Goal: Find specific page/section: Find specific page/section

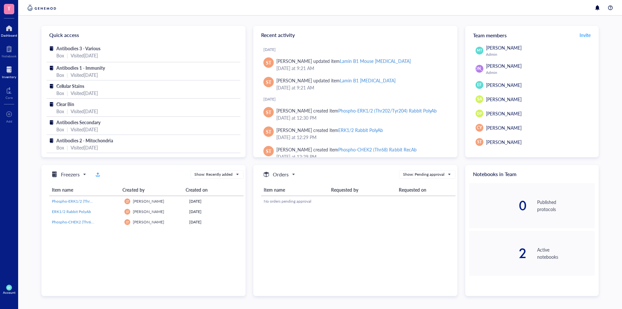
click at [11, 73] on div at bounding box center [9, 70] width 14 height 10
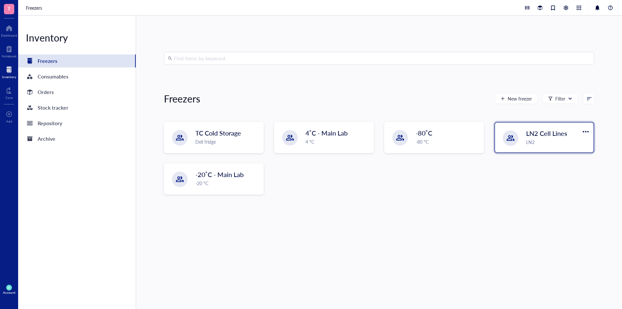
click at [521, 135] on div "LN2 Cell Lines LN2" at bounding box center [544, 138] width 99 height 30
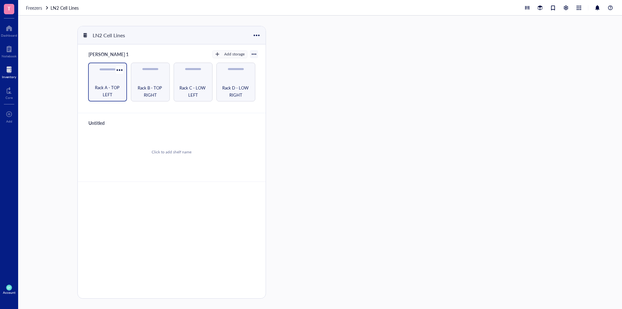
click at [105, 73] on div "Rack A - TOP LEFT" at bounding box center [107, 82] width 39 height 39
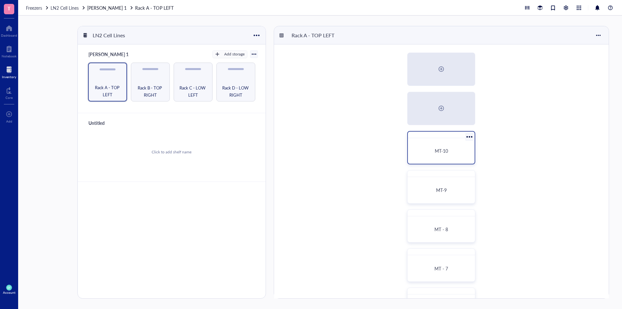
click at [420, 148] on div "MT-10" at bounding box center [441, 151] width 51 height 6
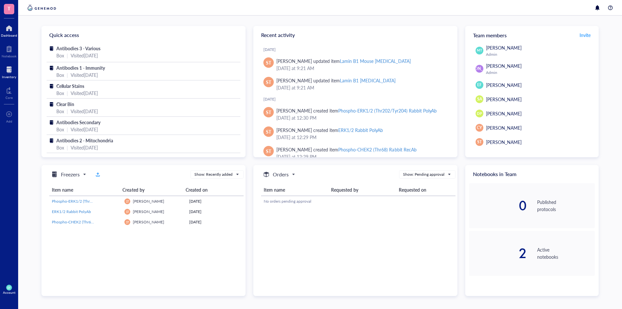
click at [7, 70] on div at bounding box center [9, 70] width 14 height 10
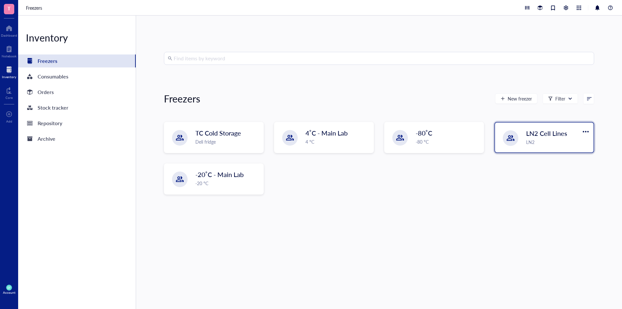
click at [521, 139] on div "LN2 Cell Lines LN2" at bounding box center [544, 138] width 99 height 30
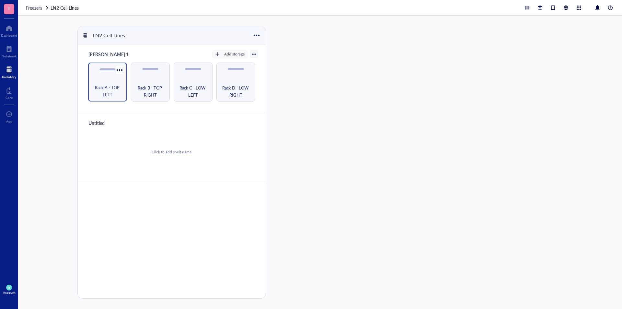
click at [114, 78] on div "Rack A - TOP LEFT" at bounding box center [107, 82] width 39 height 39
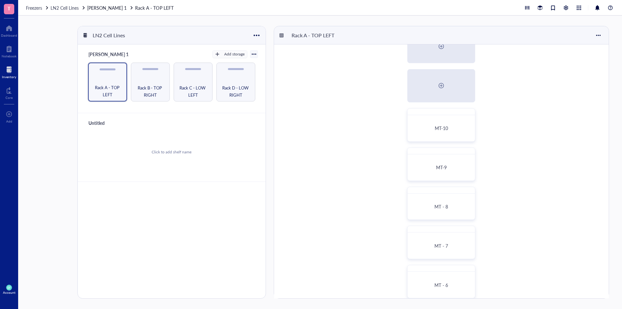
scroll to position [32, 0]
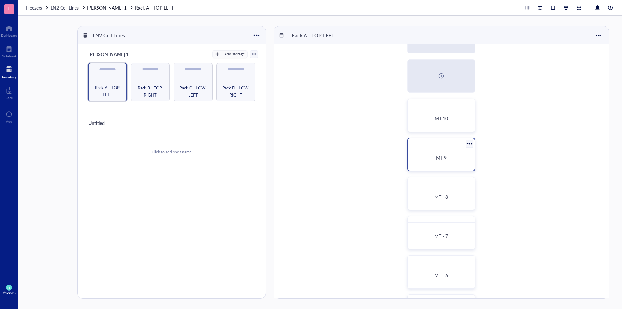
click at [466, 163] on div "MT-9" at bounding box center [442, 157] width 62 height 20
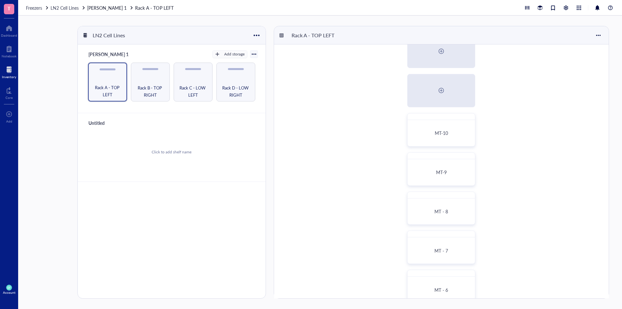
scroll to position [32, 0]
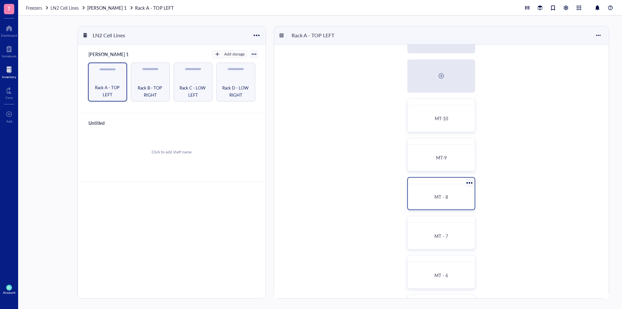
click at [469, 197] on div "MT - 8" at bounding box center [442, 197] width 62 height 20
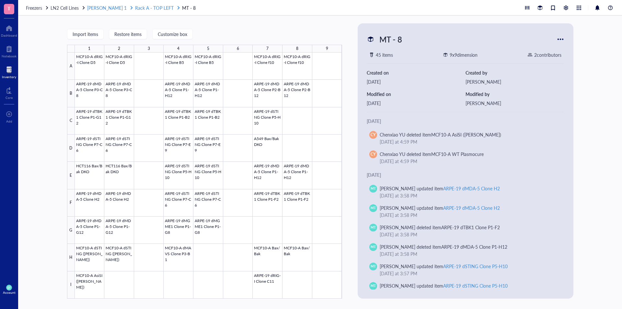
click at [140, 7] on span "Rack A - TOP LEFT" at bounding box center [154, 8] width 38 height 6
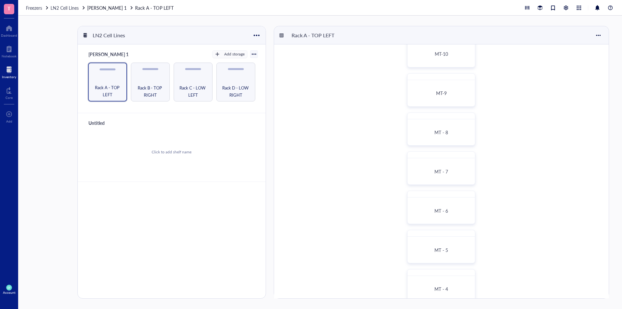
scroll to position [97, 0]
click at [466, 173] on div "MT - 7" at bounding box center [441, 171] width 51 height 6
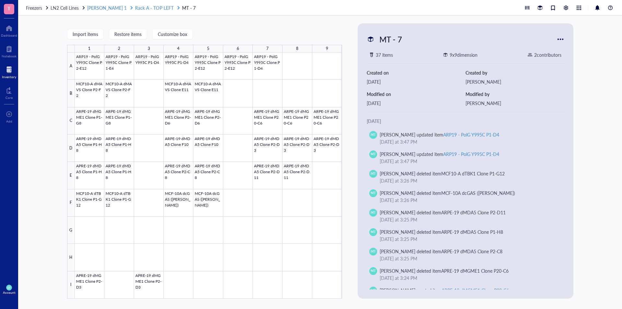
click at [141, 8] on span "Rack A - TOP LEFT" at bounding box center [154, 8] width 38 height 6
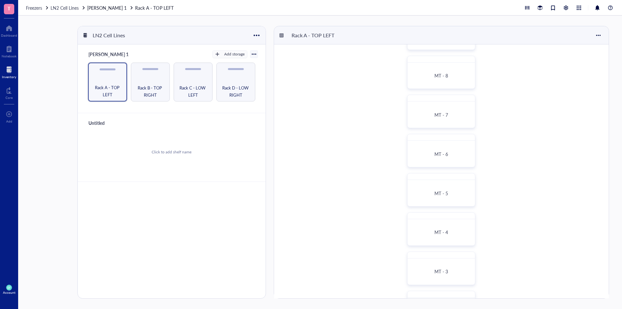
scroll to position [162, 0]
click at [467, 190] on div "MT - 5" at bounding box center [442, 184] width 62 height 20
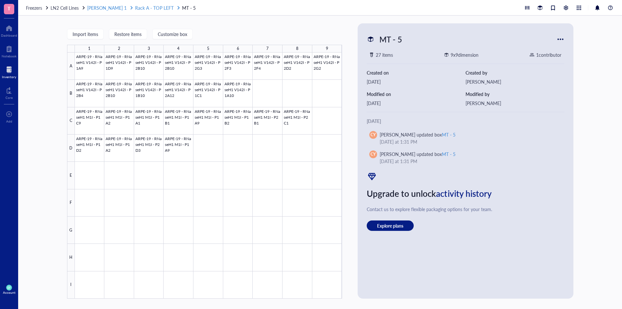
click at [142, 10] on span "Rack A - TOP LEFT" at bounding box center [154, 8] width 38 height 6
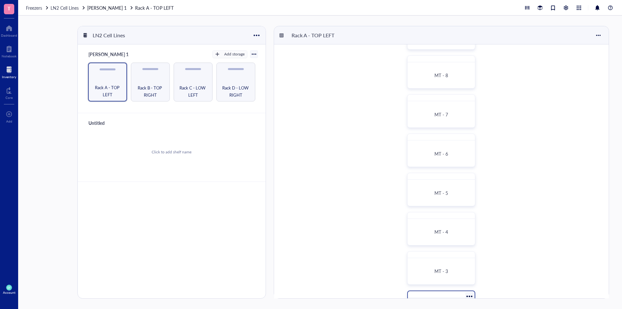
scroll to position [195, 0]
click at [460, 197] on div "MT - 4" at bounding box center [442, 191] width 62 height 20
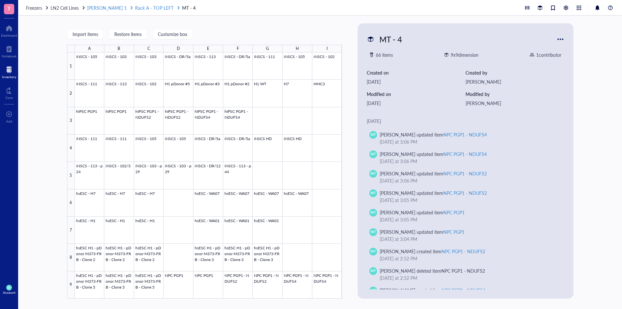
click at [135, 6] on span "Rack A - TOP LEFT" at bounding box center [154, 8] width 38 height 6
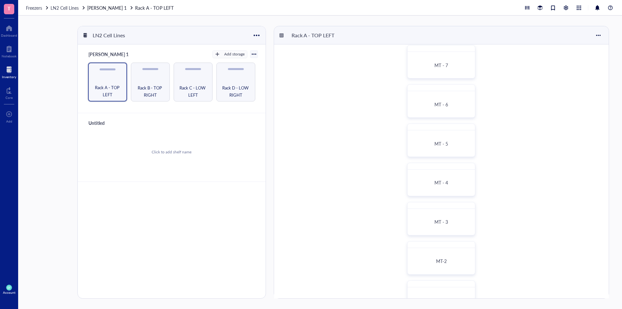
scroll to position [227, 0]
click at [452, 201] on div "MT - 3" at bounding box center [442, 198] width 62 height 20
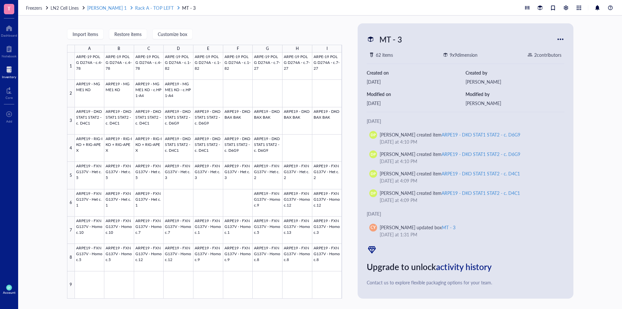
click at [135, 8] on span "Rack A - TOP LEFT" at bounding box center [154, 8] width 38 height 6
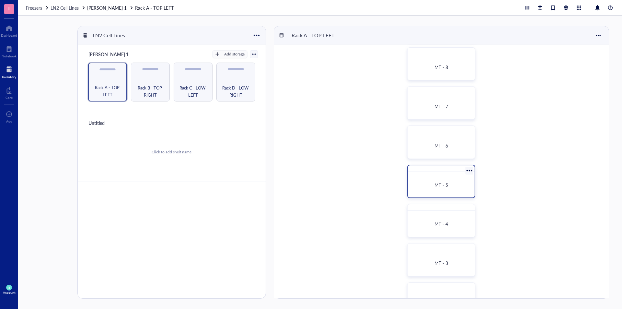
scroll to position [227, 0]
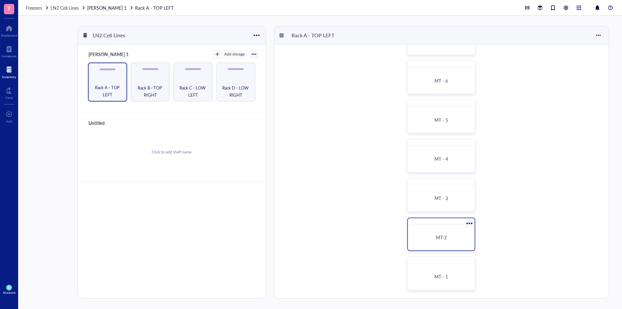
click at [453, 227] on div "MT-2" at bounding box center [441, 234] width 68 height 33
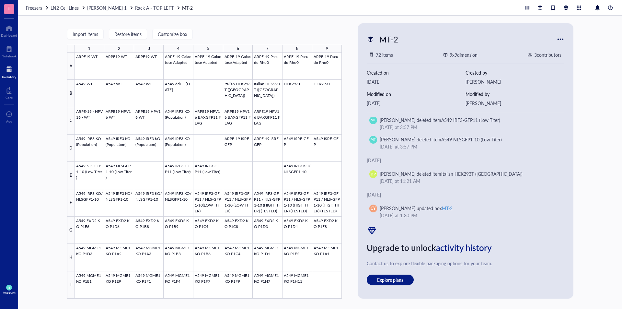
scroll to position [153, 0]
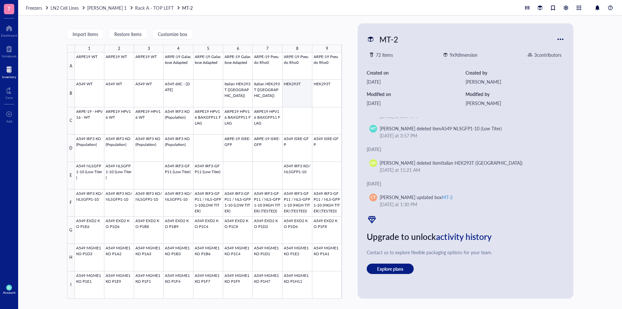
click at [295, 88] on div at bounding box center [208, 176] width 267 height 246
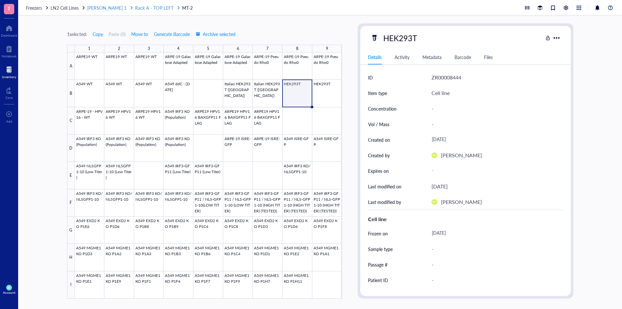
click at [109, 7] on div "[PERSON_NAME] 1" at bounding box center [110, 7] width 47 height 7
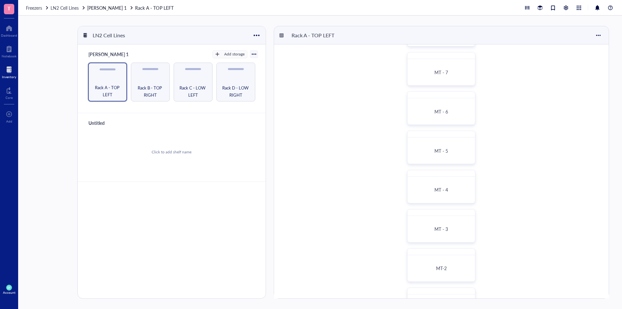
scroll to position [227, 0]
click at [429, 266] on div "MT - 1" at bounding box center [441, 273] width 68 height 33
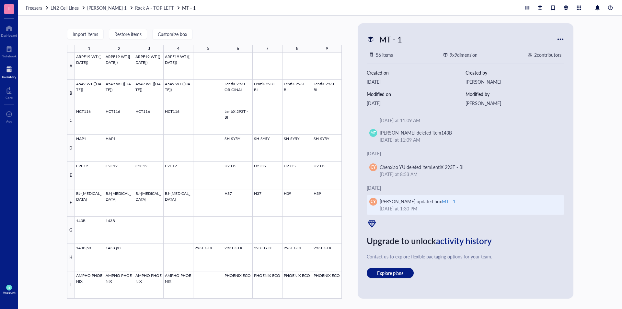
scroll to position [142, 0]
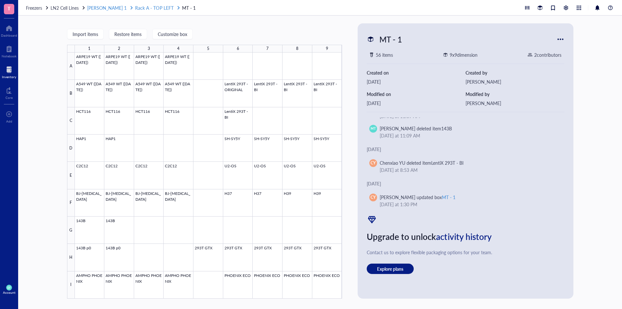
click at [149, 8] on span "Rack A - TOP LEFT" at bounding box center [154, 8] width 38 height 6
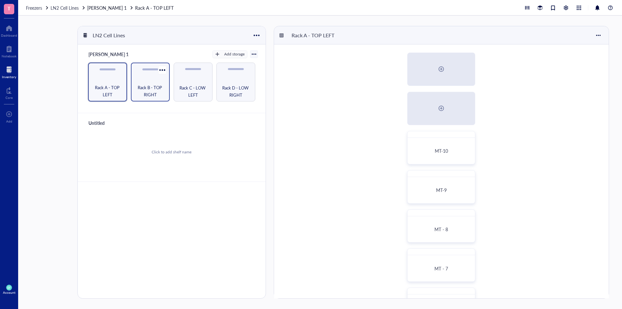
click at [148, 92] on span "Rack B - TOP RIGHT" at bounding box center [150, 91] width 32 height 14
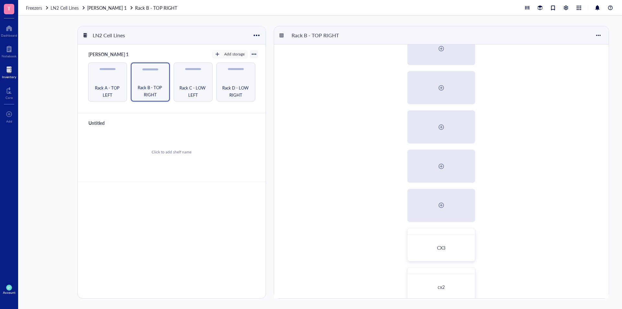
scroll to position [227, 0]
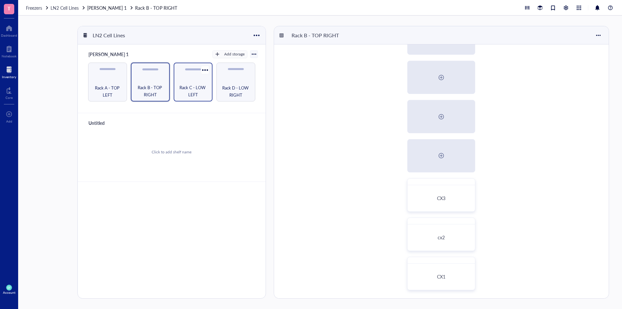
click at [184, 91] on span "Rack C - LOW LEFT" at bounding box center [193, 91] width 32 height 14
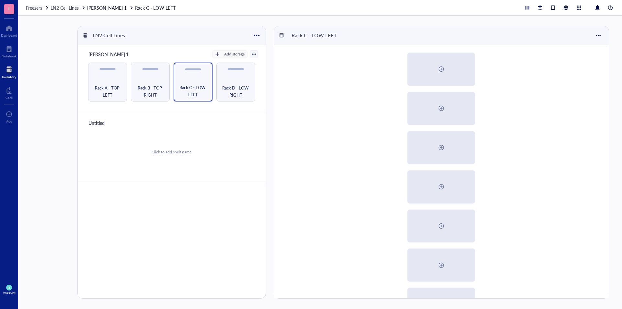
scroll to position [227, 0]
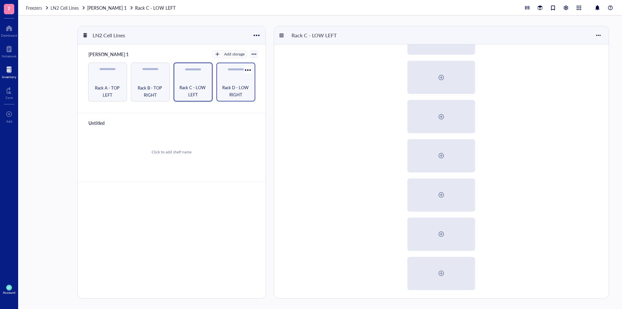
click at [232, 86] on span "Rack D - LOW RIGHT" at bounding box center [236, 91] width 32 height 14
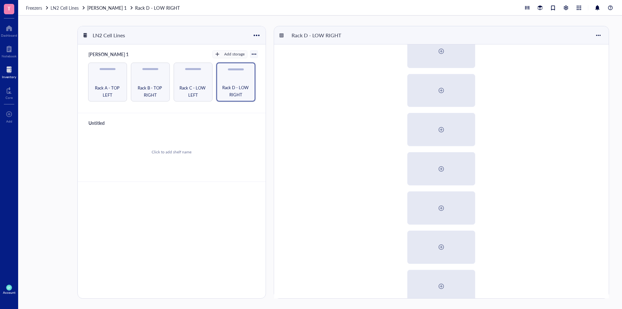
scroll to position [195, 0]
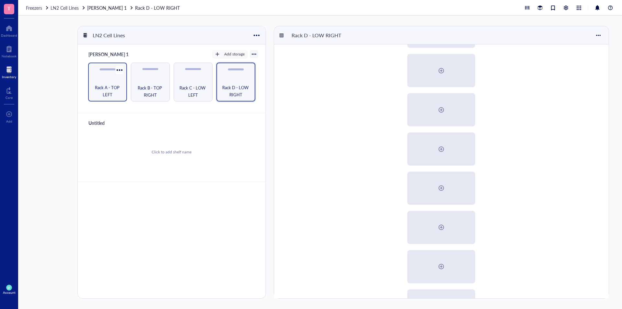
click at [113, 77] on div "Rack A - TOP LEFT" at bounding box center [107, 82] width 39 height 39
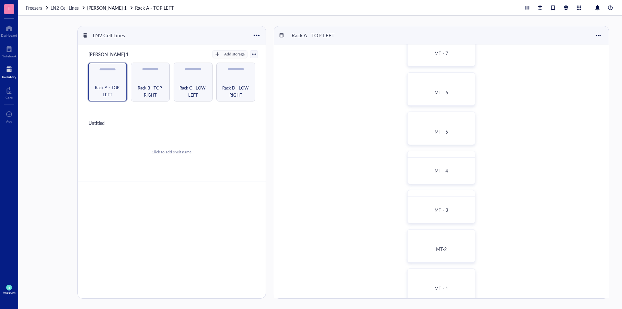
scroll to position [227, 0]
click at [436, 227] on div "MT-2" at bounding box center [441, 234] width 68 height 33
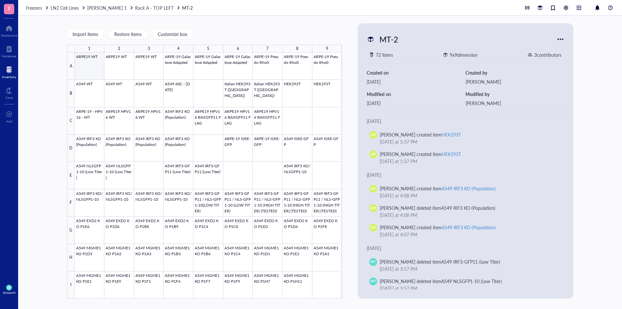
click at [79, 61] on div at bounding box center [208, 176] width 267 height 246
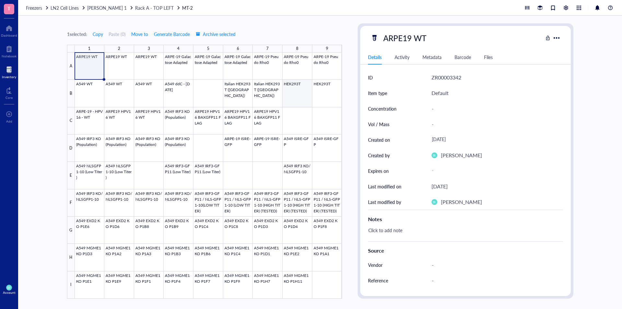
click at [293, 94] on div at bounding box center [208, 176] width 267 height 246
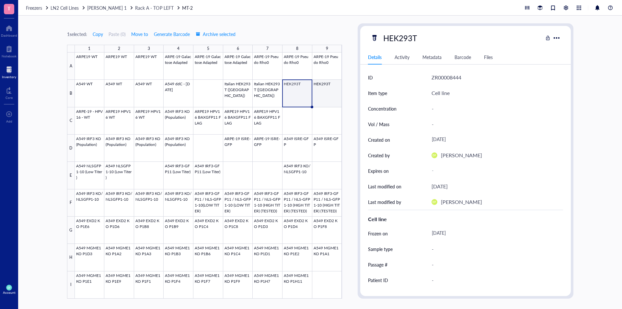
click at [326, 94] on div at bounding box center [208, 176] width 267 height 246
click at [304, 96] on div at bounding box center [208, 176] width 267 height 246
click at [100, 8] on span "[PERSON_NAME] 1" at bounding box center [107, 8] width 40 height 6
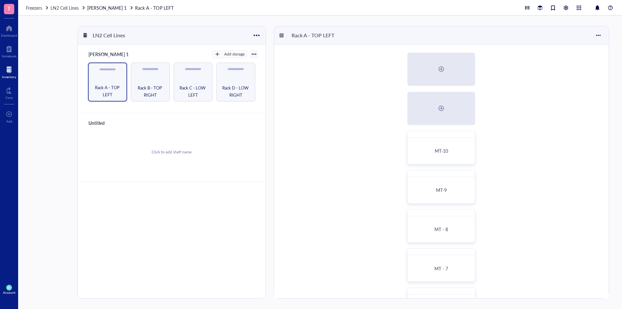
click at [163, 52] on div "DEWAR 1 Add storage" at bounding box center [172, 54] width 172 height 9
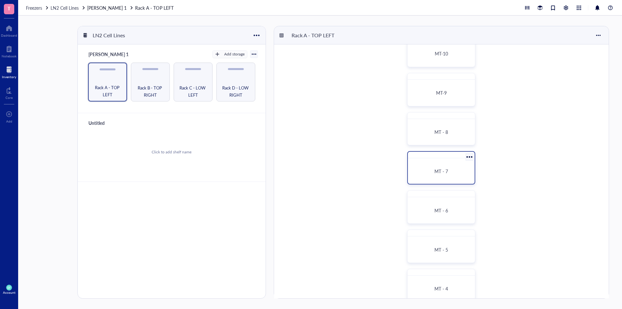
scroll to position [227, 0]
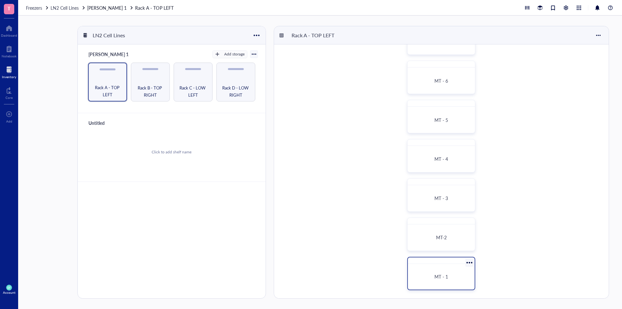
click at [445, 275] on span "MT - 1" at bounding box center [442, 276] width 14 height 6
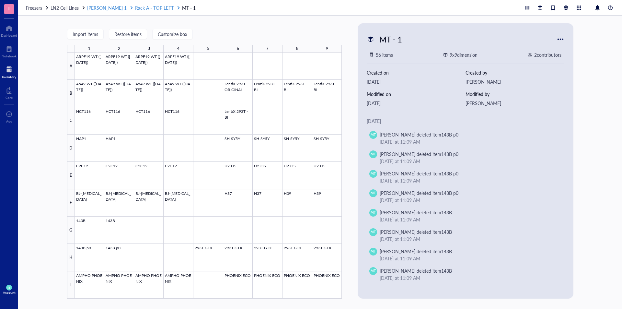
click at [135, 6] on span "Rack A - TOP LEFT" at bounding box center [154, 8] width 38 height 6
